Goal: Information Seeking & Learning: Learn about a topic

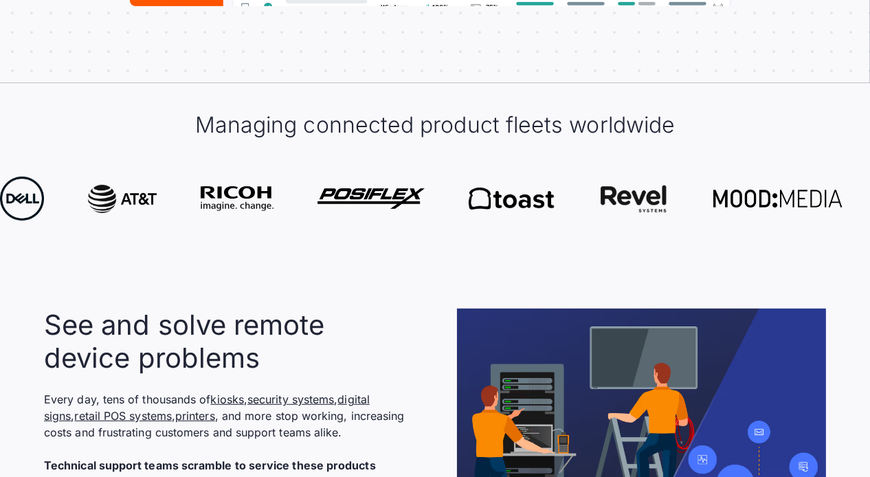
scroll to position [741, 0]
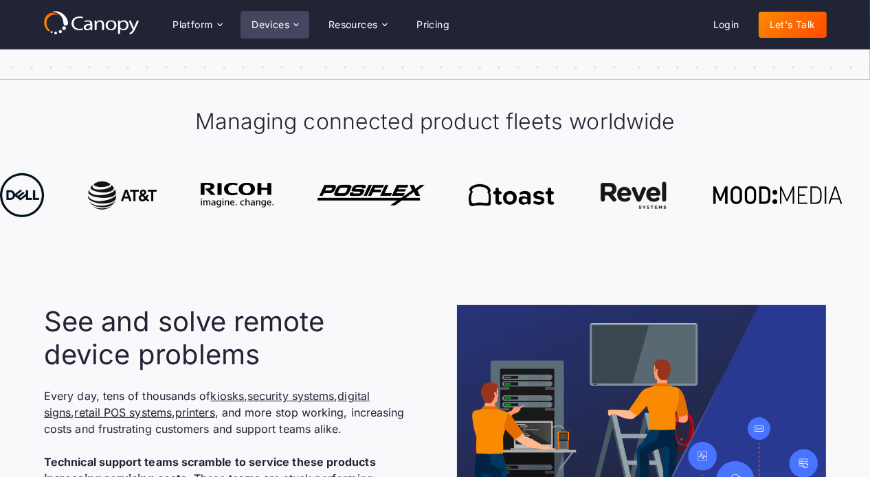
click at [300, 27] on icon at bounding box center [296, 24] width 11 height 11
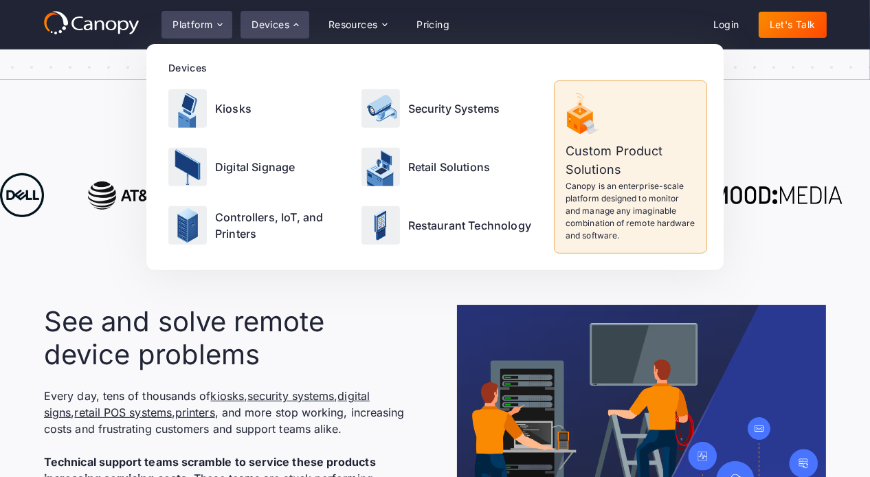
click at [222, 23] on icon at bounding box center [219, 24] width 11 height 11
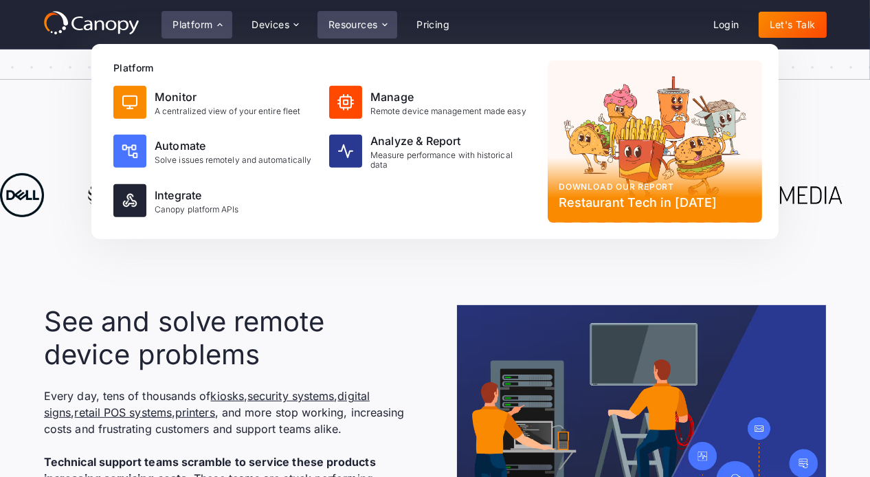
click at [388, 23] on icon at bounding box center [384, 24] width 11 height 11
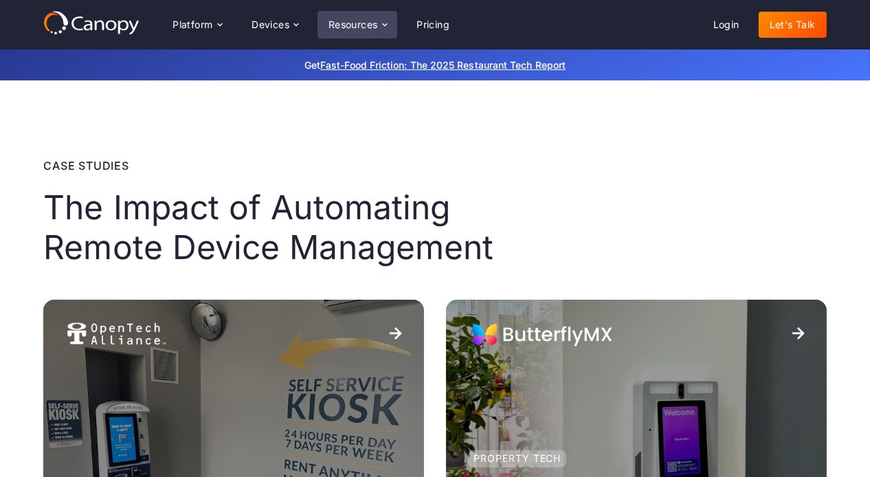
click at [371, 35] on div "Resources" at bounding box center [358, 24] width 80 height 27
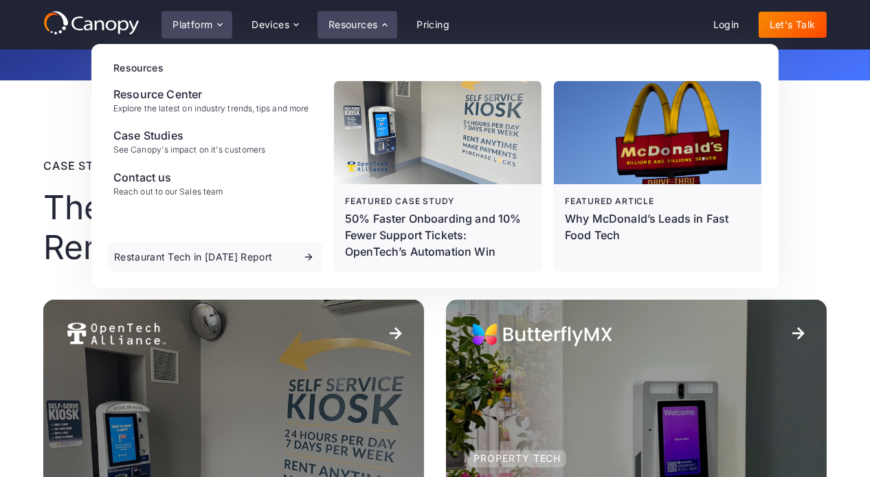
click at [221, 30] on icon at bounding box center [219, 24] width 11 height 11
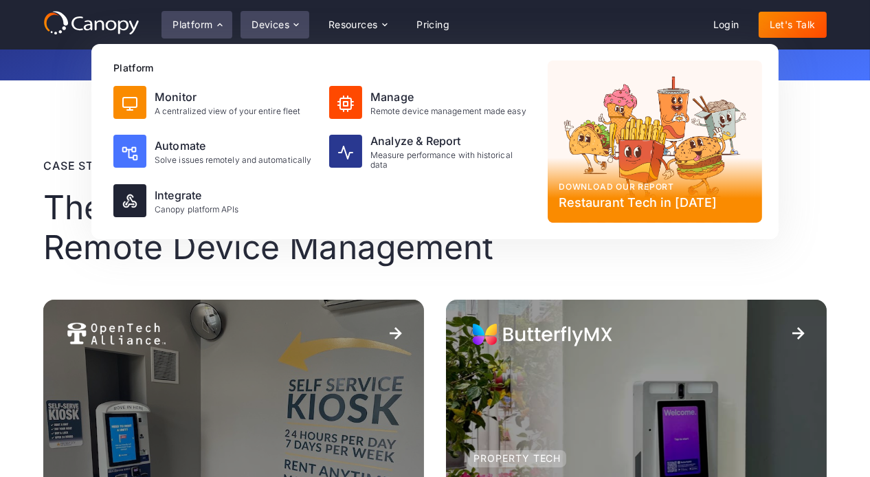
click at [298, 23] on icon at bounding box center [296, 24] width 11 height 11
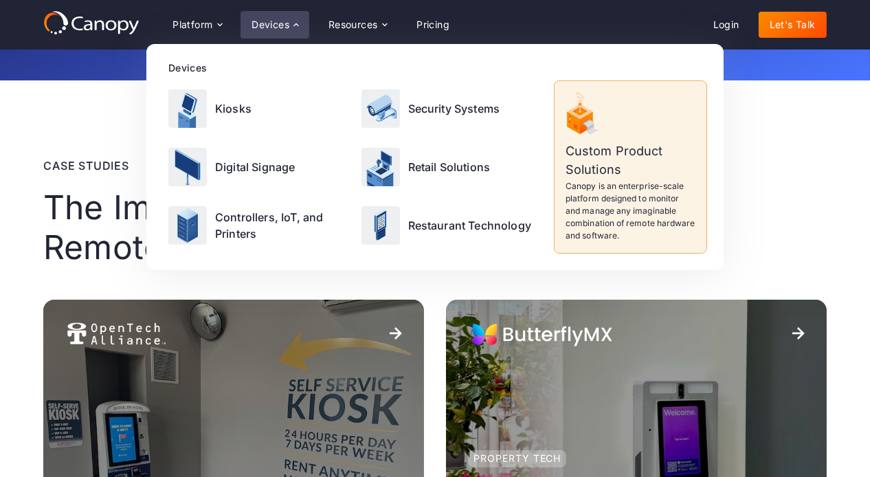
click at [109, 12] on icon at bounding box center [91, 22] width 96 height 25
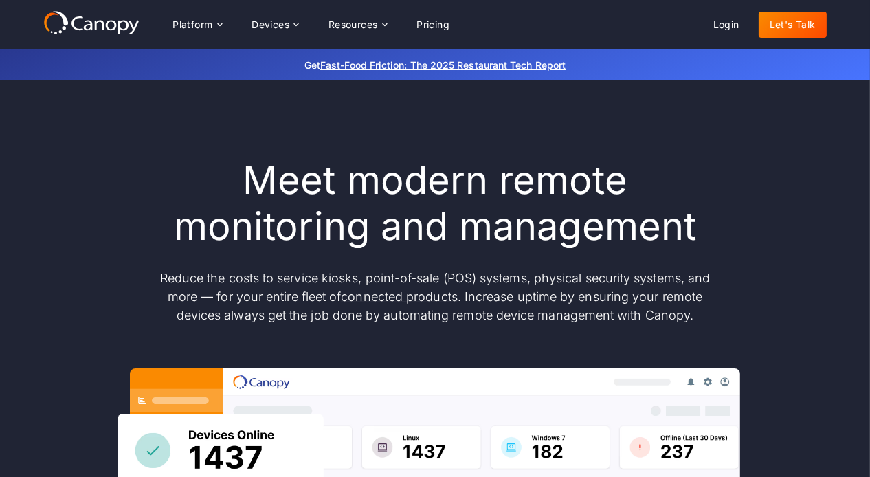
click at [540, 198] on h1 "Meet modern remote monitoring and management" at bounding box center [434, 203] width 577 height 92
drag, startPoint x: 272, startPoint y: 283, endPoint x: 300, endPoint y: 280, distance: 27.6
click at [300, 280] on p "Reduce the costs to service kiosks, point-of-sale (POS) systems, physical secur…" at bounding box center [434, 297] width 577 height 56
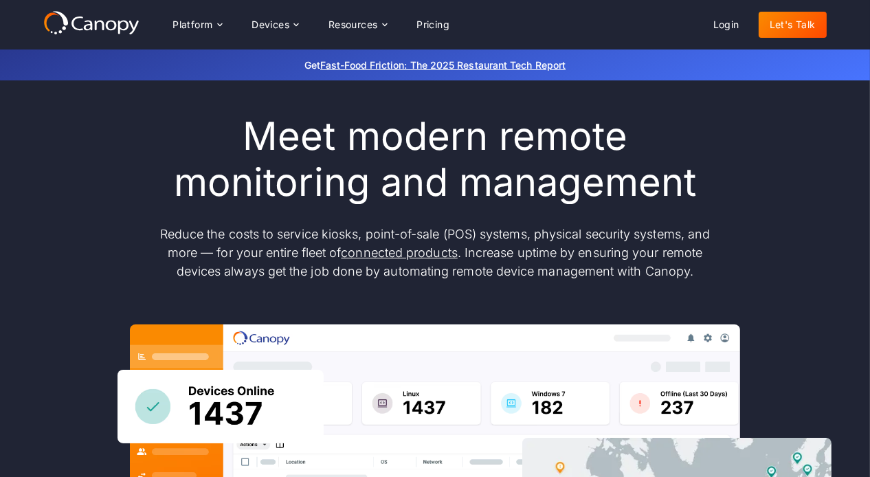
scroll to position [45, 0]
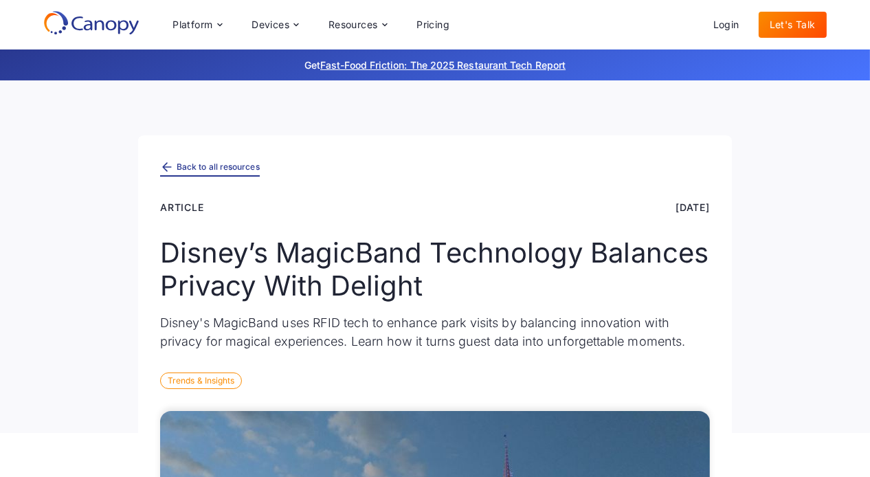
click at [216, 165] on div "Back to all resources" at bounding box center [218, 167] width 83 height 8
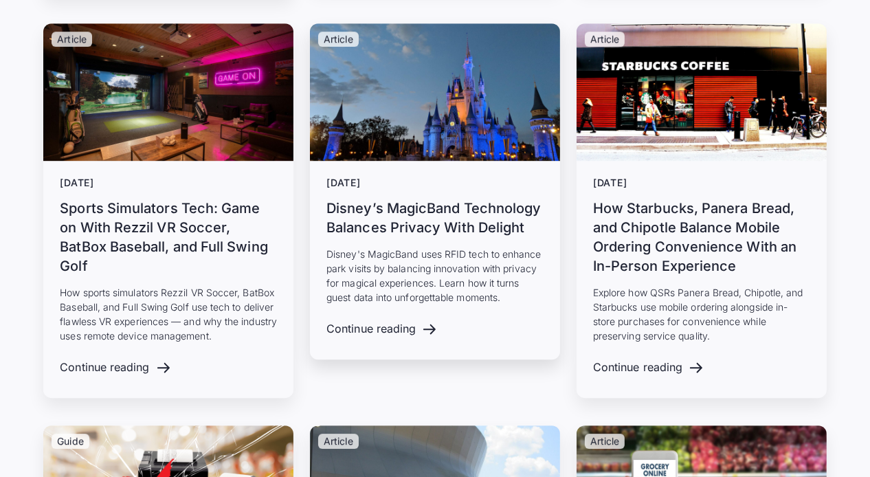
scroll to position [5238, 0]
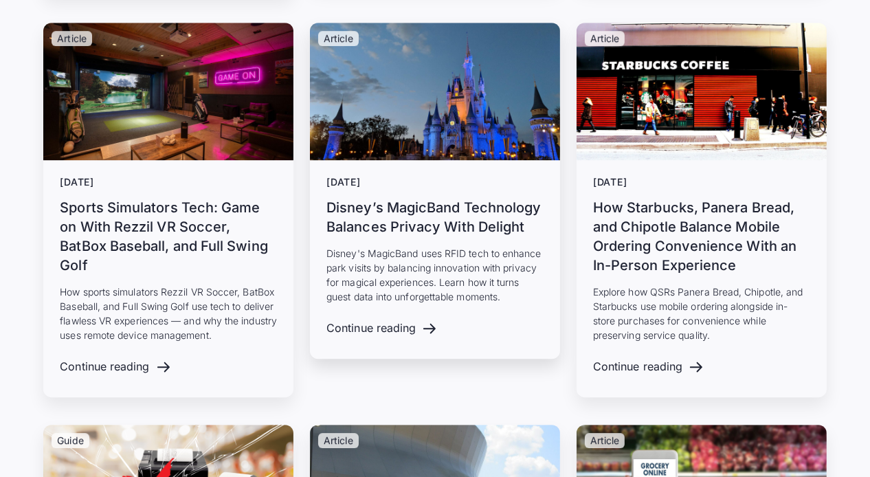
click at [389, 198] on h3 "Disney’s MagicBand Technology Balances Privacy With Delight" at bounding box center [435, 217] width 217 height 38
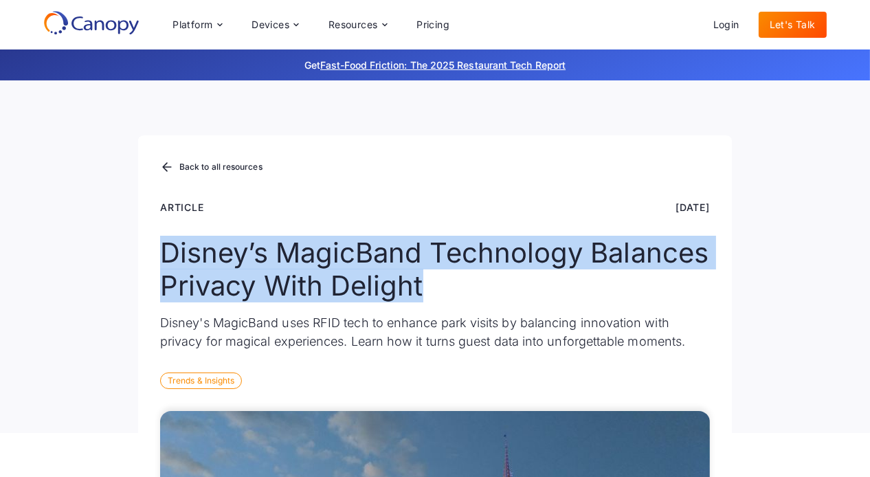
drag, startPoint x: 158, startPoint y: 244, endPoint x: 474, endPoint y: 297, distance: 319.9
click at [474, 297] on div "Back to all resources Article [DATE] Disney’s MagicBand Technology Balances Pri…" at bounding box center [435, 284] width 594 height 298
copy h1 "Disney’s MagicBand Technology Balances Privacy With Delight"
